Goal: Complete application form

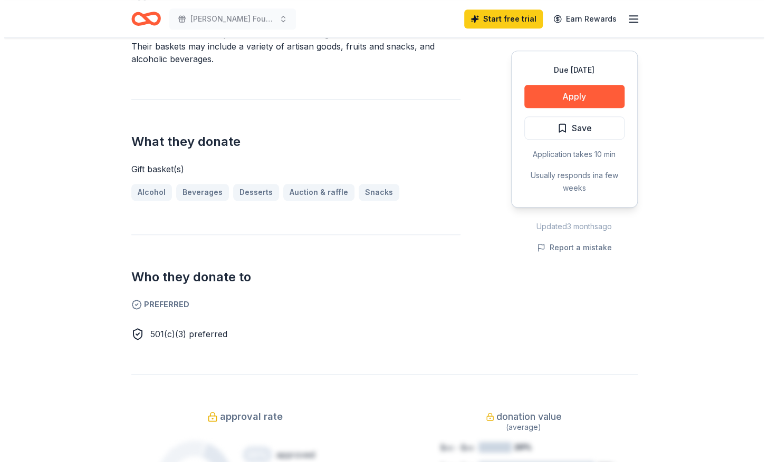
scroll to position [316, 0]
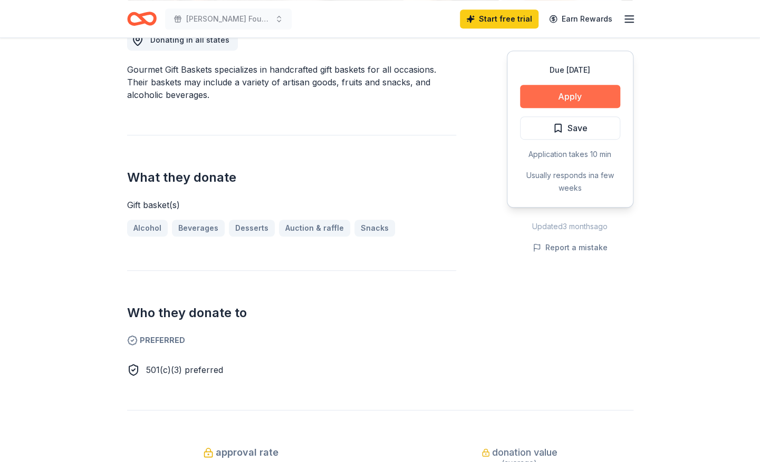
click at [559, 99] on button "Apply" at bounding box center [570, 96] width 100 height 23
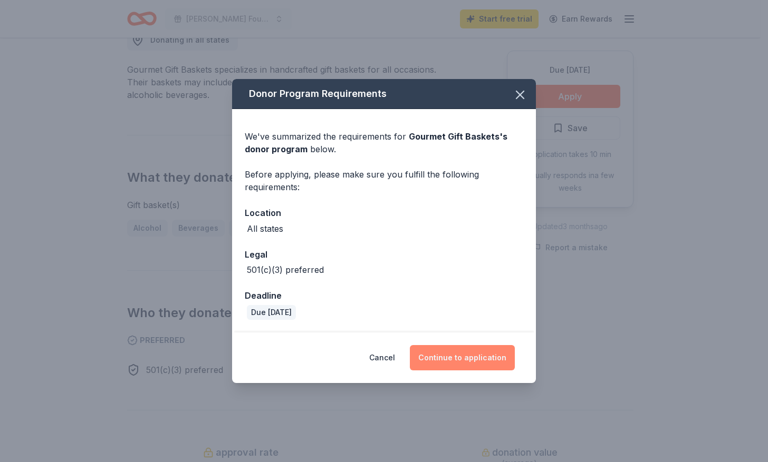
click at [466, 357] on button "Continue to application" at bounding box center [462, 357] width 105 height 25
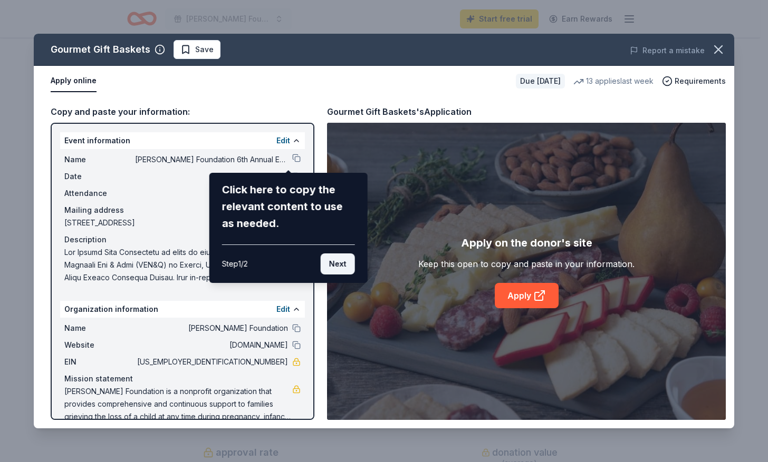
click at [338, 265] on button "Next" at bounding box center [338, 264] width 34 height 21
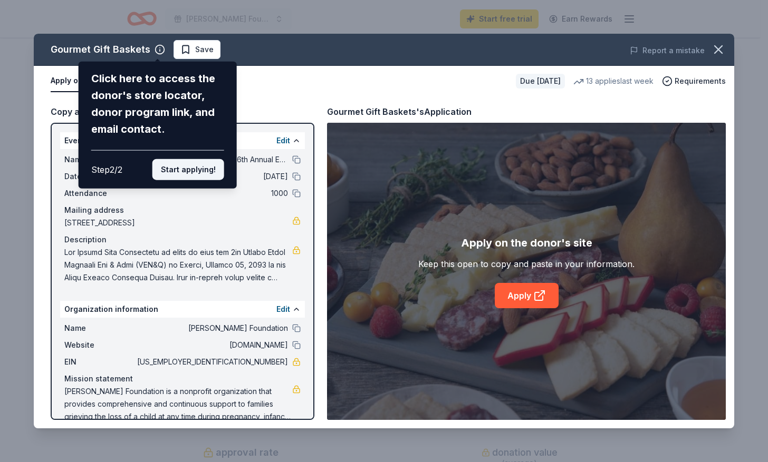
click at [207, 170] on button "Start applying!" at bounding box center [188, 169] width 72 height 21
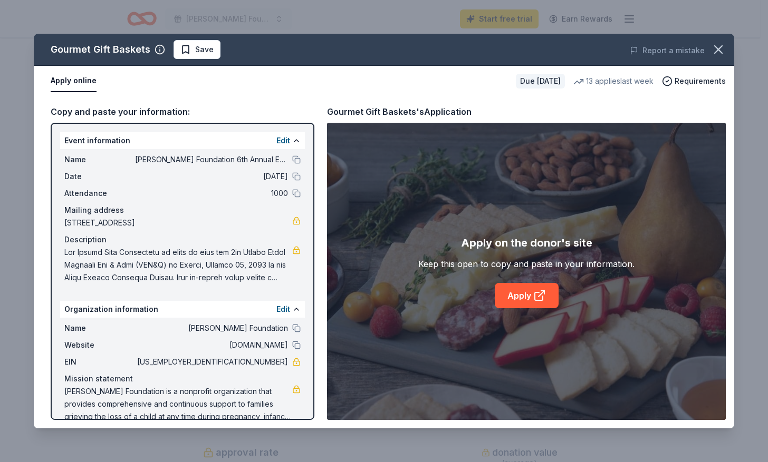
scroll to position [17, 0]
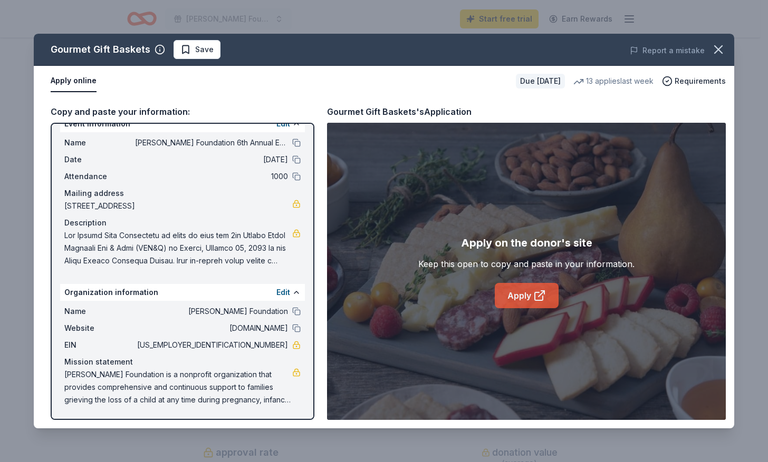
click at [523, 301] on link "Apply" at bounding box center [527, 295] width 64 height 25
drag, startPoint x: 65, startPoint y: 373, endPoint x: 246, endPoint y: 384, distance: 181.2
click at [246, 384] on span "[PERSON_NAME] Foundation is a nonprofit organization that provides comprehensiv…" at bounding box center [178, 388] width 228 height 38
drag, startPoint x: 268, startPoint y: 401, endPoint x: 142, endPoint y: 402, distance: 125.5
click at [144, 402] on span "[PERSON_NAME] Foundation is a nonprofit organization that provides comprehensiv…" at bounding box center [178, 388] width 228 height 38
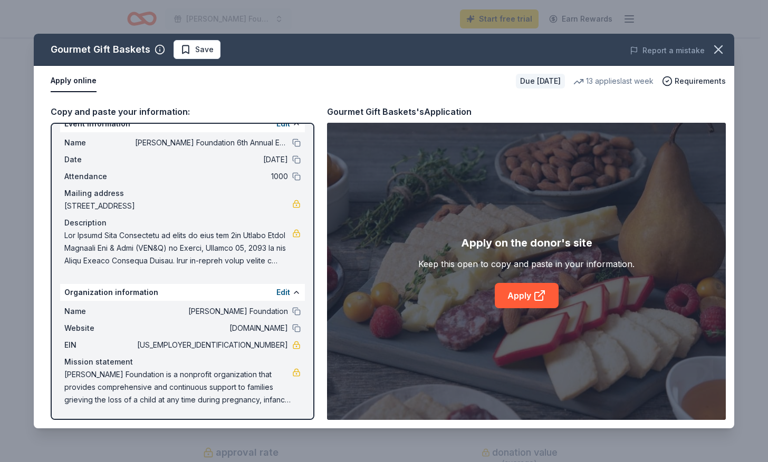
click at [121, 399] on span "[PERSON_NAME] Foundation is a nonprofit organization that provides comprehensiv…" at bounding box center [178, 388] width 228 height 38
click at [217, 411] on div "Event information Edit Name [PERSON_NAME] Foundation 6th Annual Empty Stroller …" at bounding box center [183, 271] width 264 height 297
click at [210, 400] on span "[PERSON_NAME] Foundation is a nonprofit organization that provides comprehensiv…" at bounding box center [178, 388] width 228 height 38
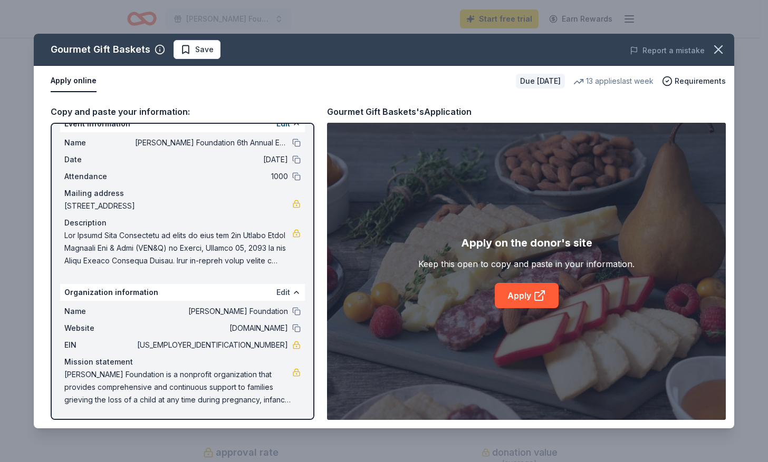
click at [278, 290] on button "Edit" at bounding box center [283, 292] width 14 height 13
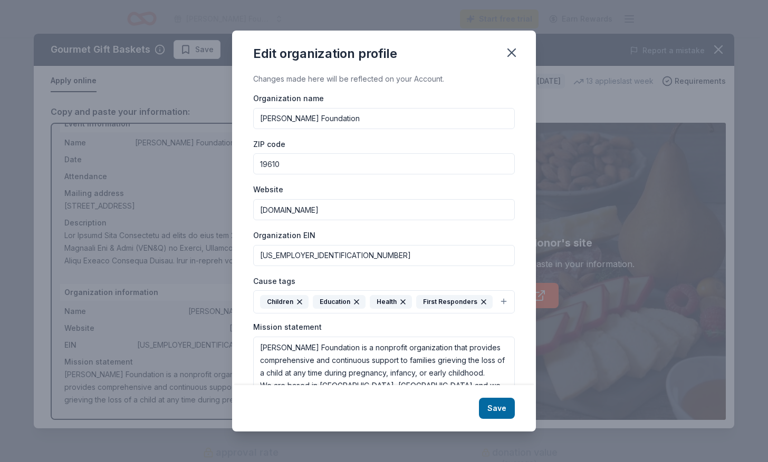
scroll to position [56, 0]
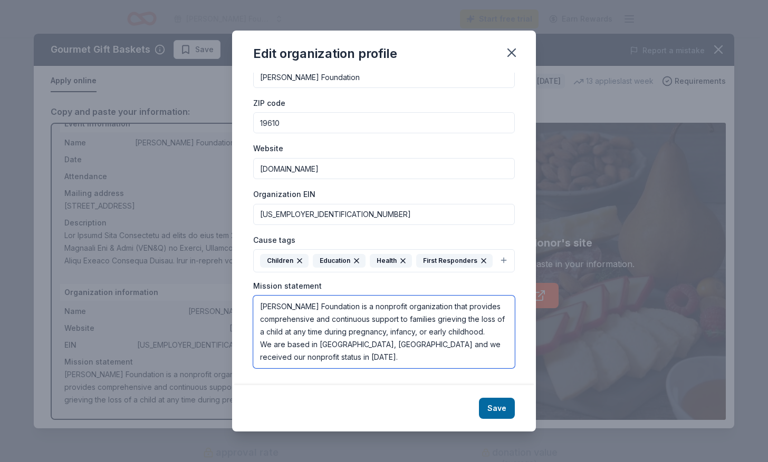
drag, startPoint x: 305, startPoint y: 364, endPoint x: 244, endPoint y: 299, distance: 89.5
click at [244, 299] on div "Changes made here will be reflected on your Account. Organization name [PERSON_…" at bounding box center [384, 229] width 304 height 313
click at [295, 204] on input "[US_EMPLOYER_IDENTIFICATION_NUMBER]" at bounding box center [384, 214] width 262 height 21
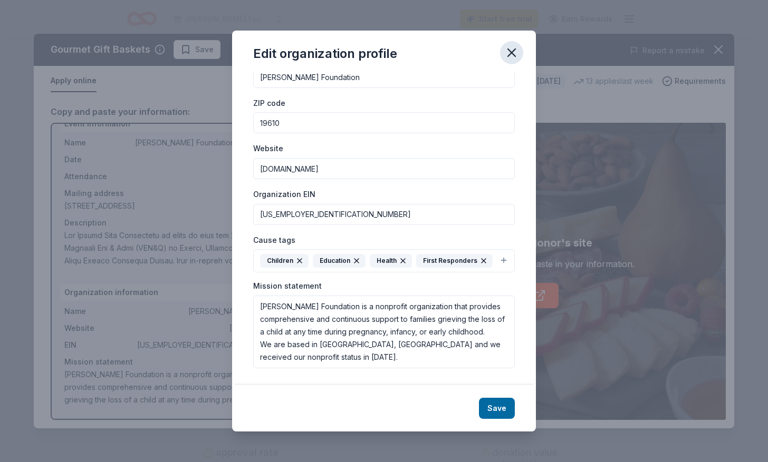
click at [511, 54] on icon "button" at bounding box center [511, 52] width 15 height 15
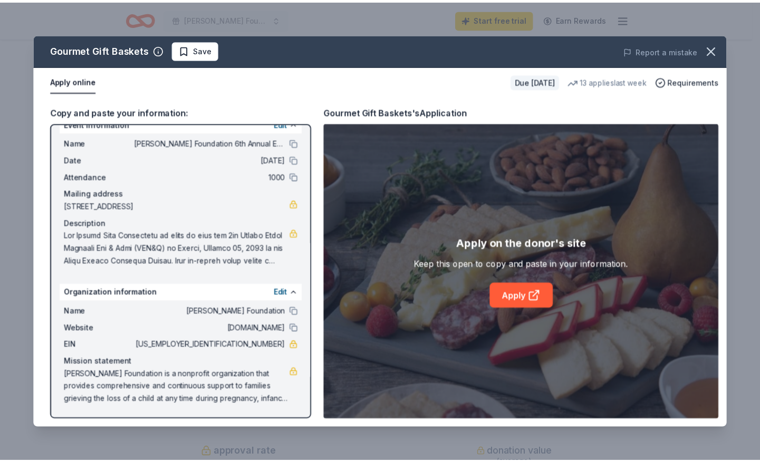
scroll to position [0, 0]
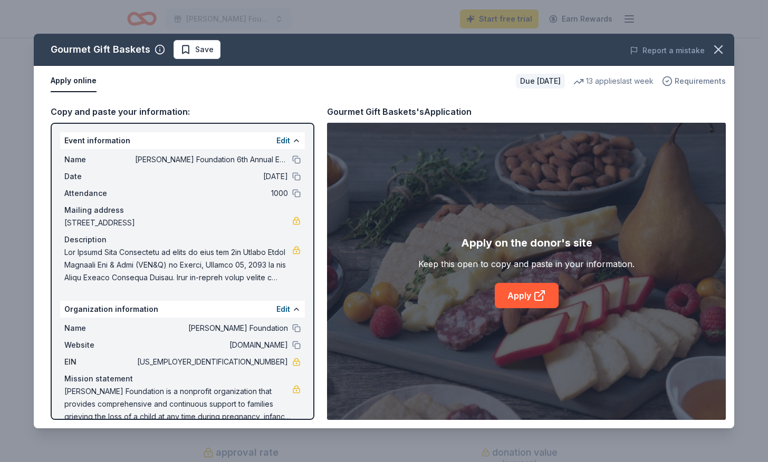
click at [709, 79] on span "Requirements" at bounding box center [699, 81] width 51 height 13
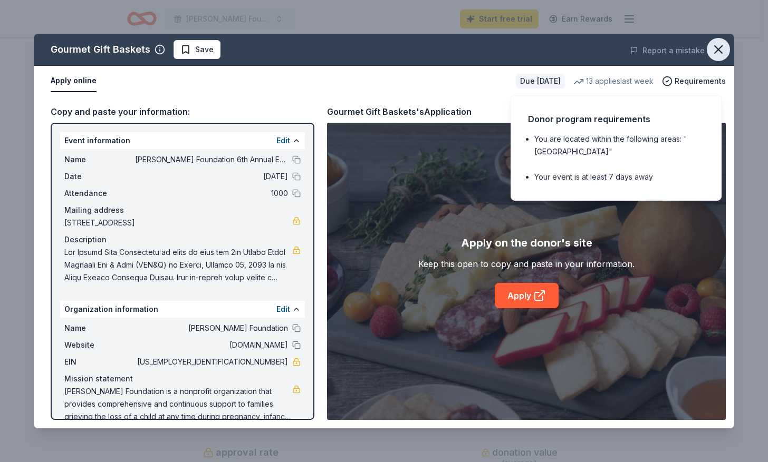
click at [722, 50] on icon "button" at bounding box center [718, 49] width 15 height 15
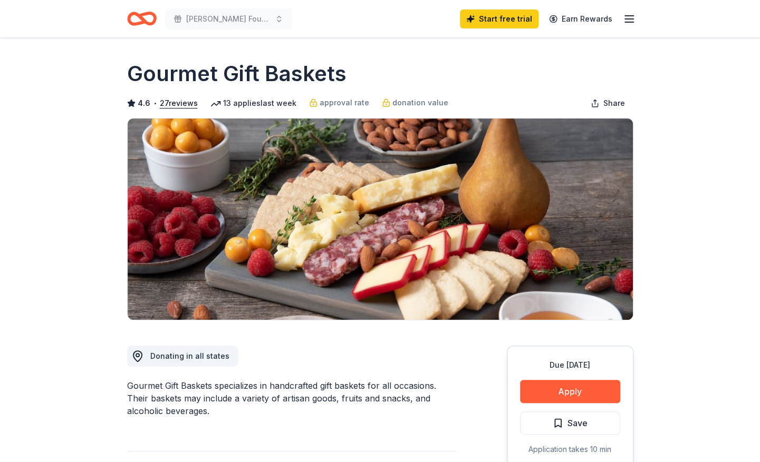
scroll to position [211, 0]
